Goal: Task Accomplishment & Management: Use online tool/utility

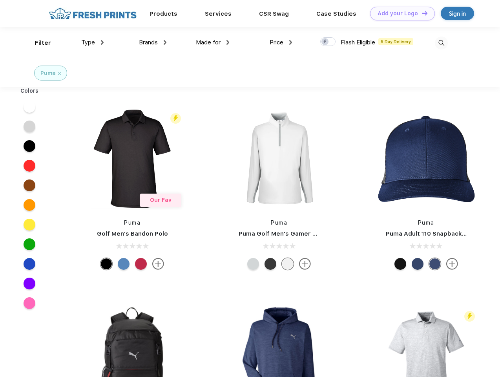
scroll to position [0, 0]
click at [400, 13] on link "Add your Logo Design Tool" at bounding box center [402, 14] width 65 height 14
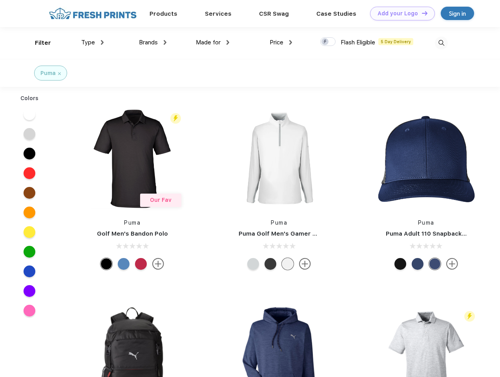
click at [0, 0] on div "Design Tool" at bounding box center [0, 0] width 0 height 0
click at [422, 13] on link "Add your Logo Design Tool" at bounding box center [402, 14] width 65 height 14
click at [38, 43] on div "Filter" at bounding box center [43, 42] width 16 height 9
click at [93, 42] on span "Type" at bounding box center [88, 42] width 14 height 7
click at [153, 42] on span "Brands" at bounding box center [148, 42] width 19 height 7
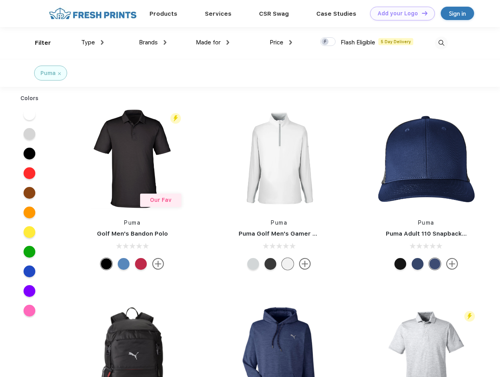
click at [213, 42] on span "Made for" at bounding box center [208, 42] width 25 height 7
click at [281, 42] on span "Price" at bounding box center [277, 42] width 14 height 7
click at [328, 42] on div at bounding box center [328, 41] width 15 height 9
click at [326, 42] on input "checkbox" at bounding box center [323, 39] width 5 height 5
click at [442, 43] on img at bounding box center [441, 43] width 13 height 13
